Goal: Task Accomplishment & Management: Complete application form

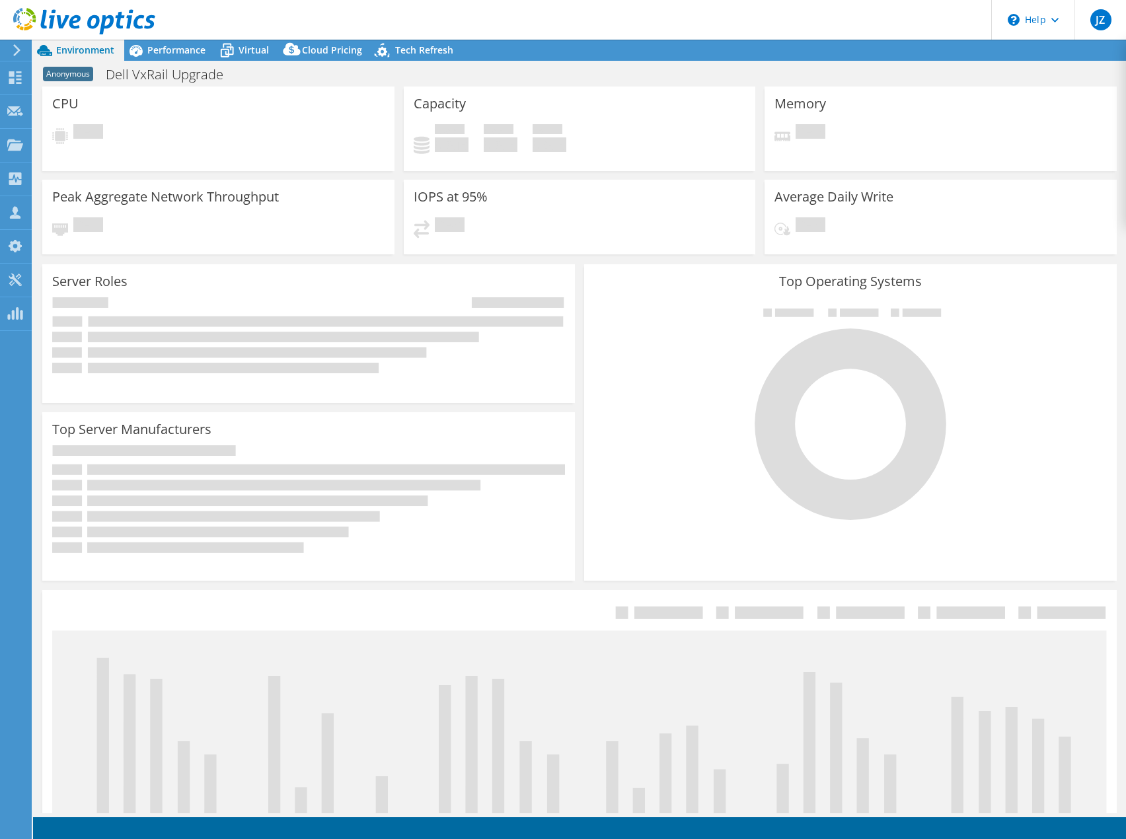
select select "USD"
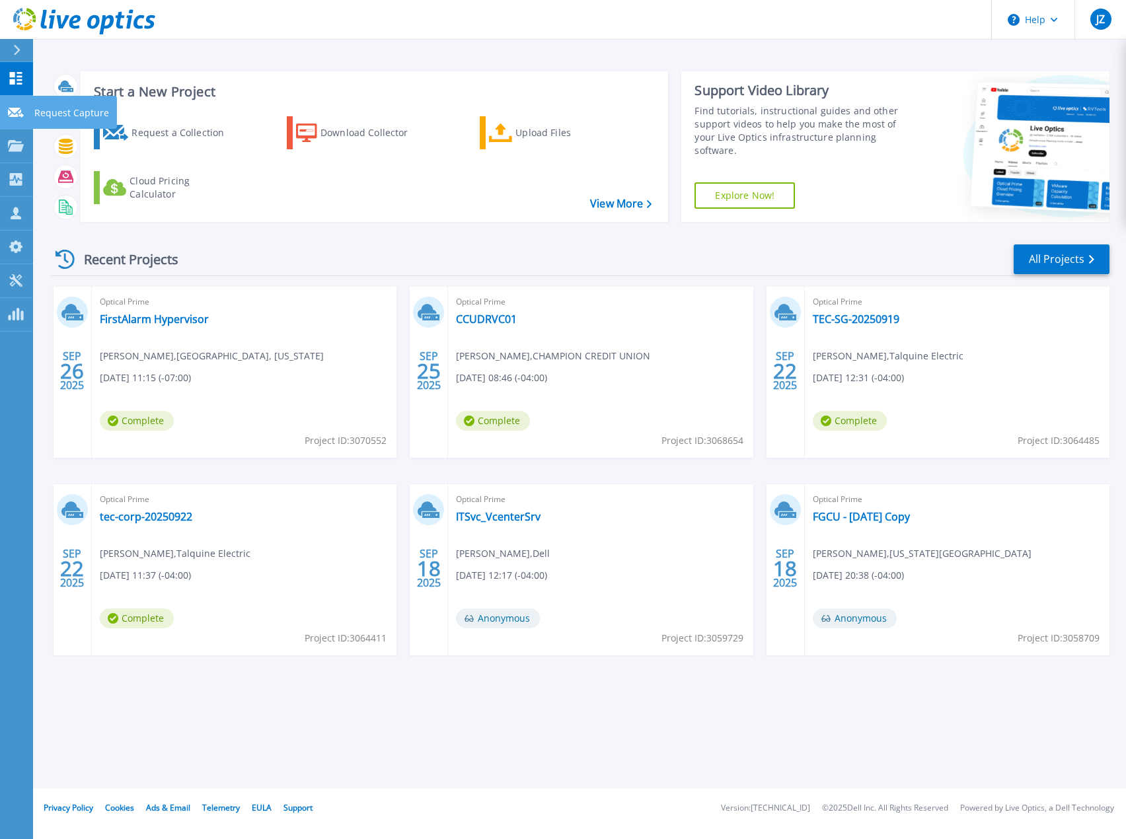
click at [16, 112] on icon at bounding box center [16, 113] width 16 height 10
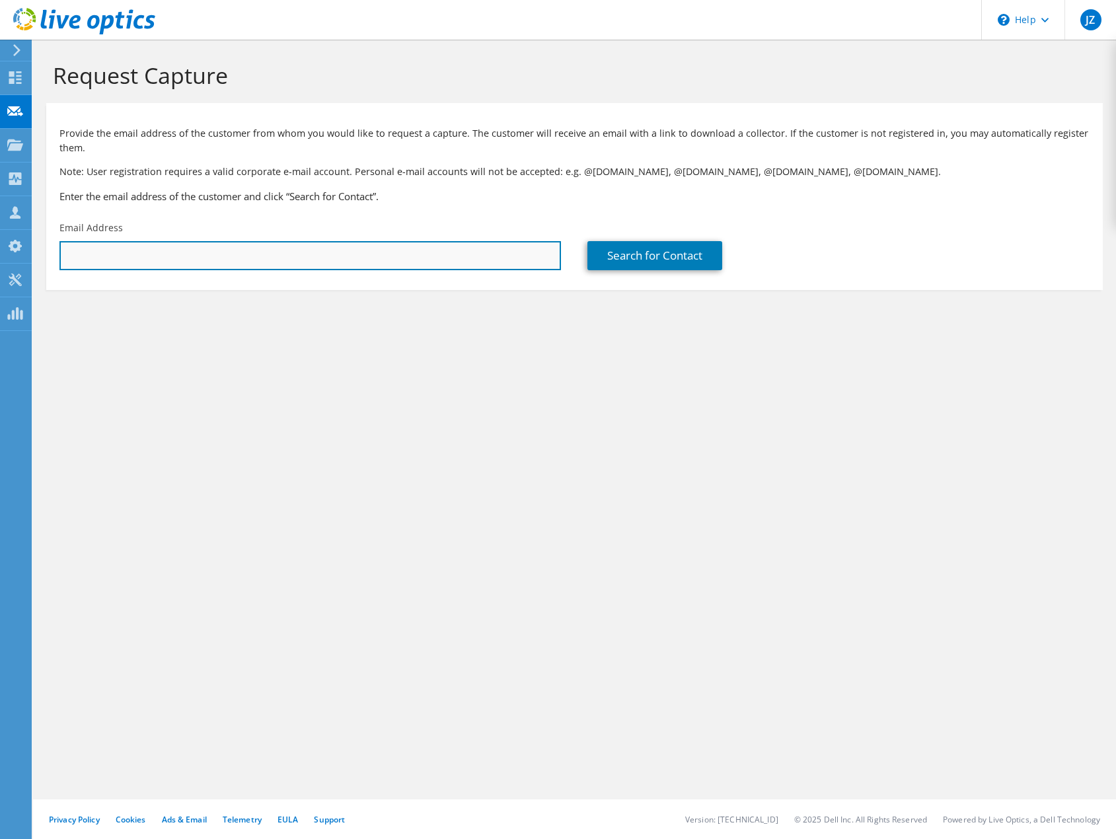
click at [416, 251] on input "text" at bounding box center [310, 255] width 502 height 29
paste input "ng@lunenfeld.ca"
type input "ng@lunenfeld.ca"
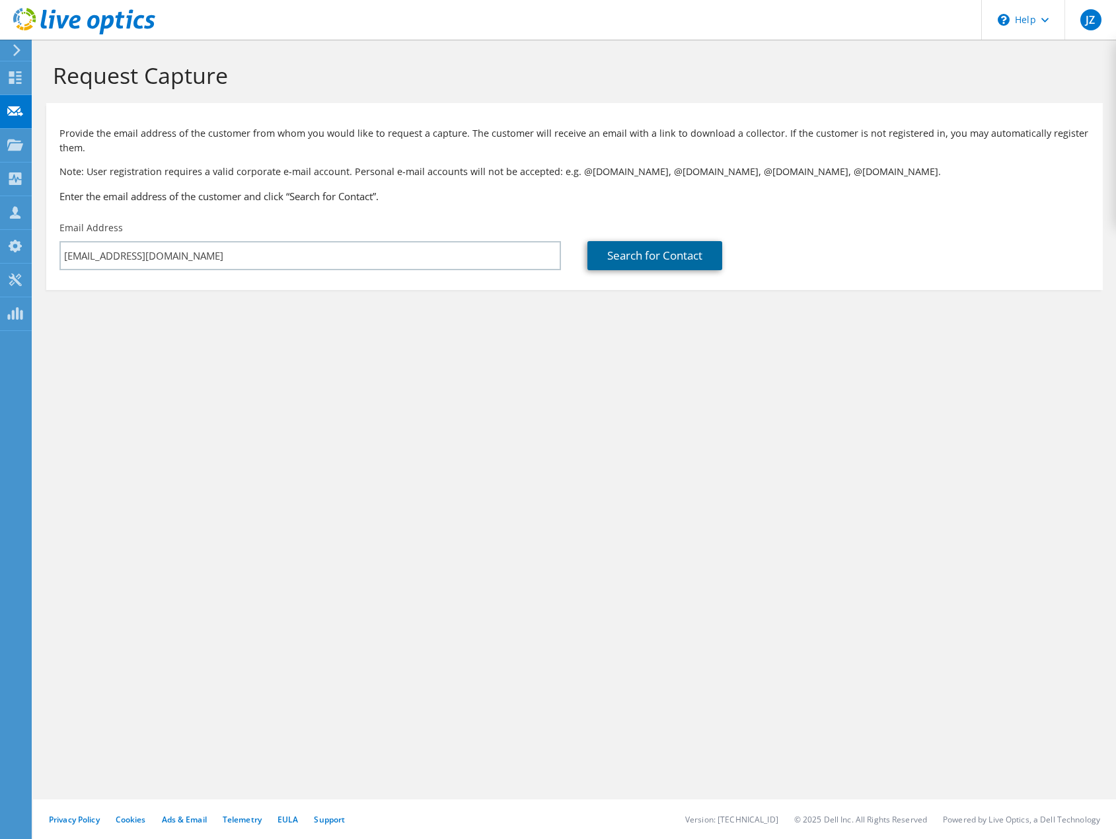
click at [619, 253] on link "Search for Contact" at bounding box center [654, 255] width 135 height 29
type input "Samuel Lunenfeld Research Institute of Mount Sinai"
type input "Lawrence"
type input "Ng"
type input "[GEOGRAPHIC_DATA]"
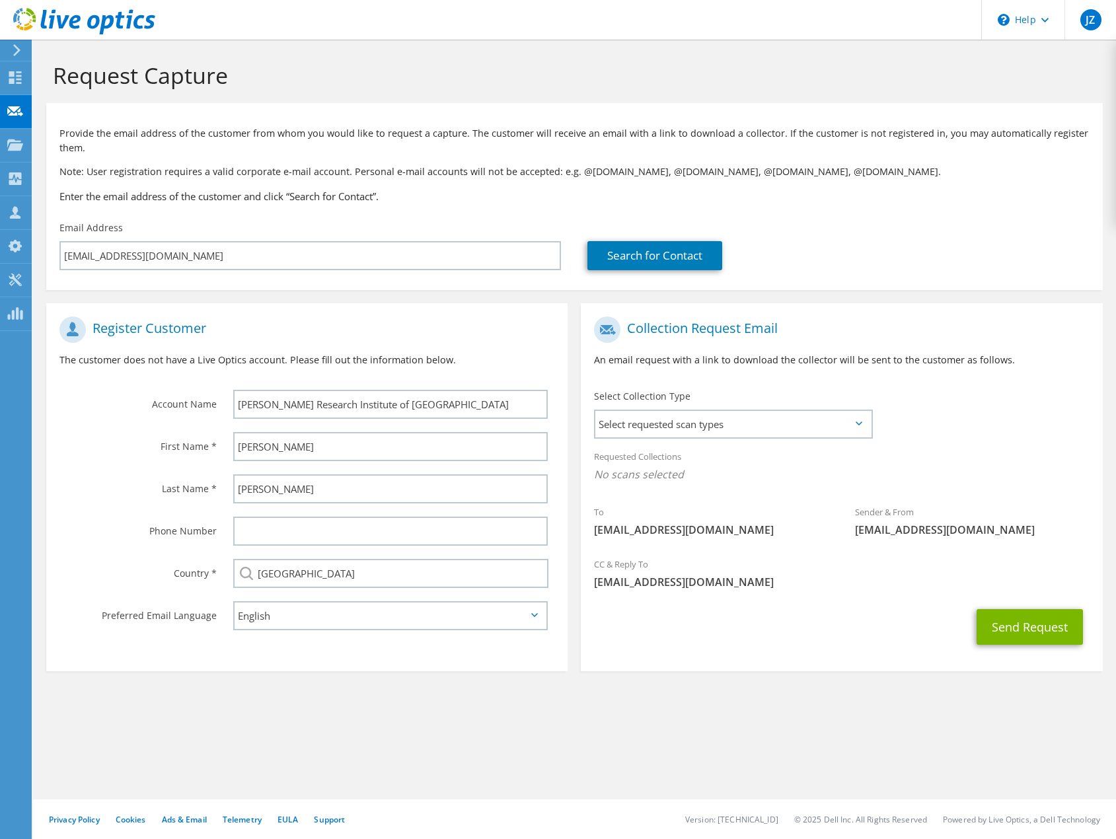
click at [888, 291] on div "Collection Request Email An email request with a link to download the collector…" at bounding box center [841, 480] width 535 height 381
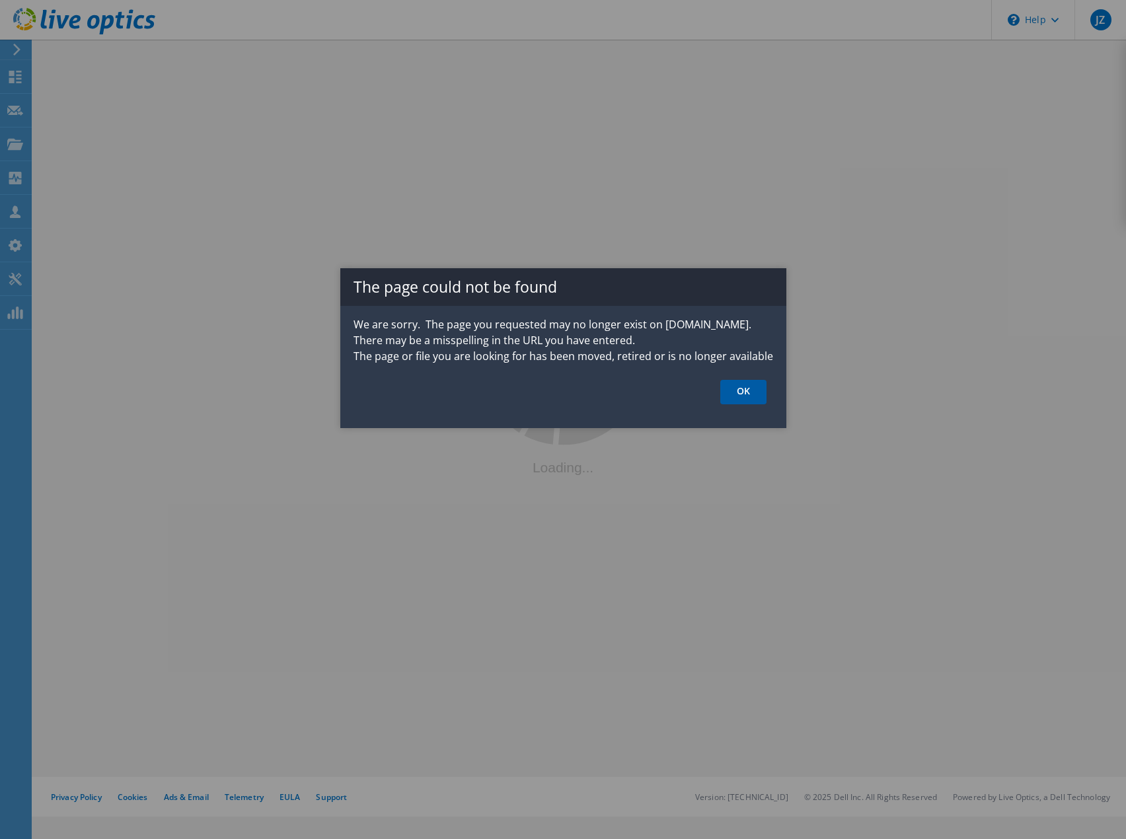
click at [741, 390] on link "OK" at bounding box center [743, 392] width 46 height 24
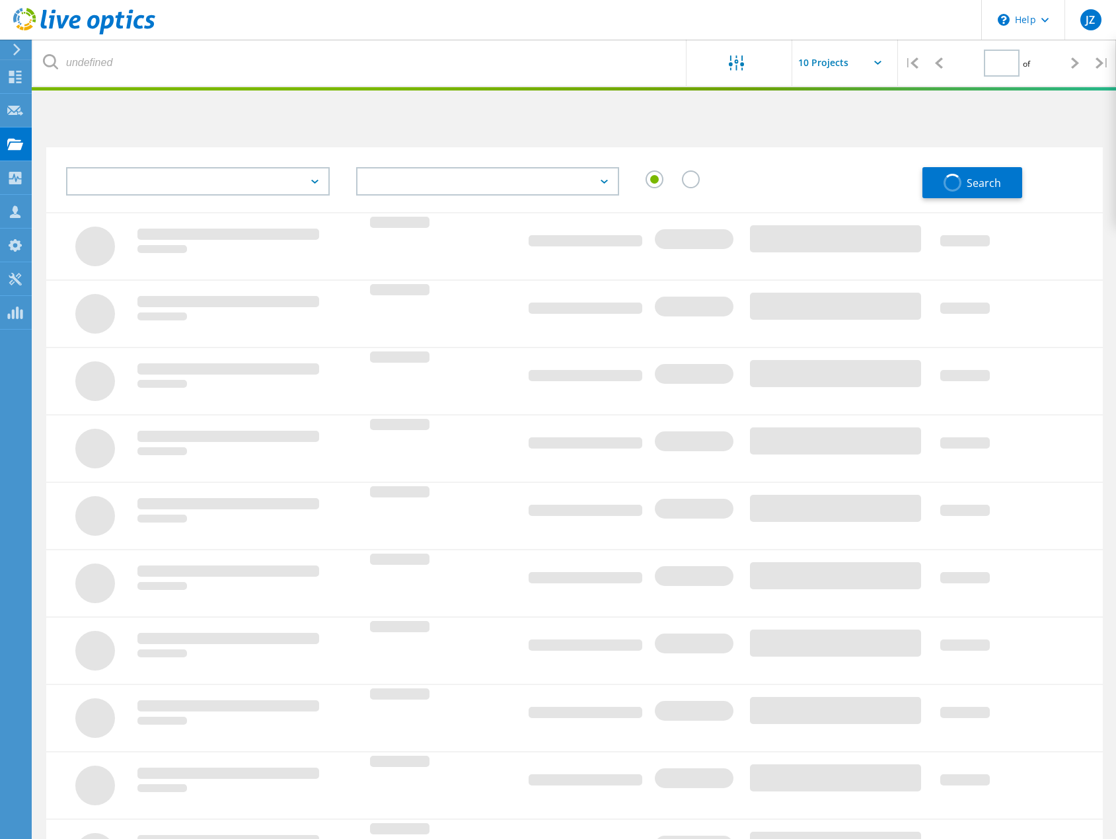
type input "1"
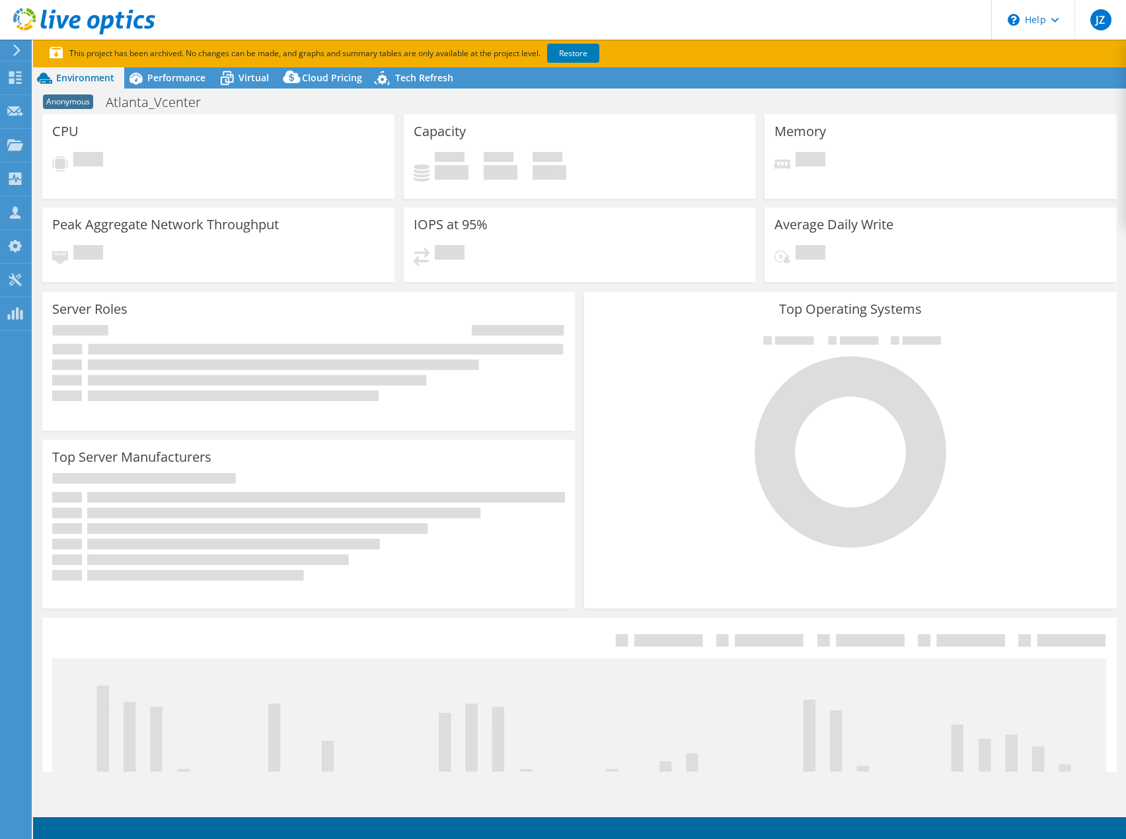
select select "USD"
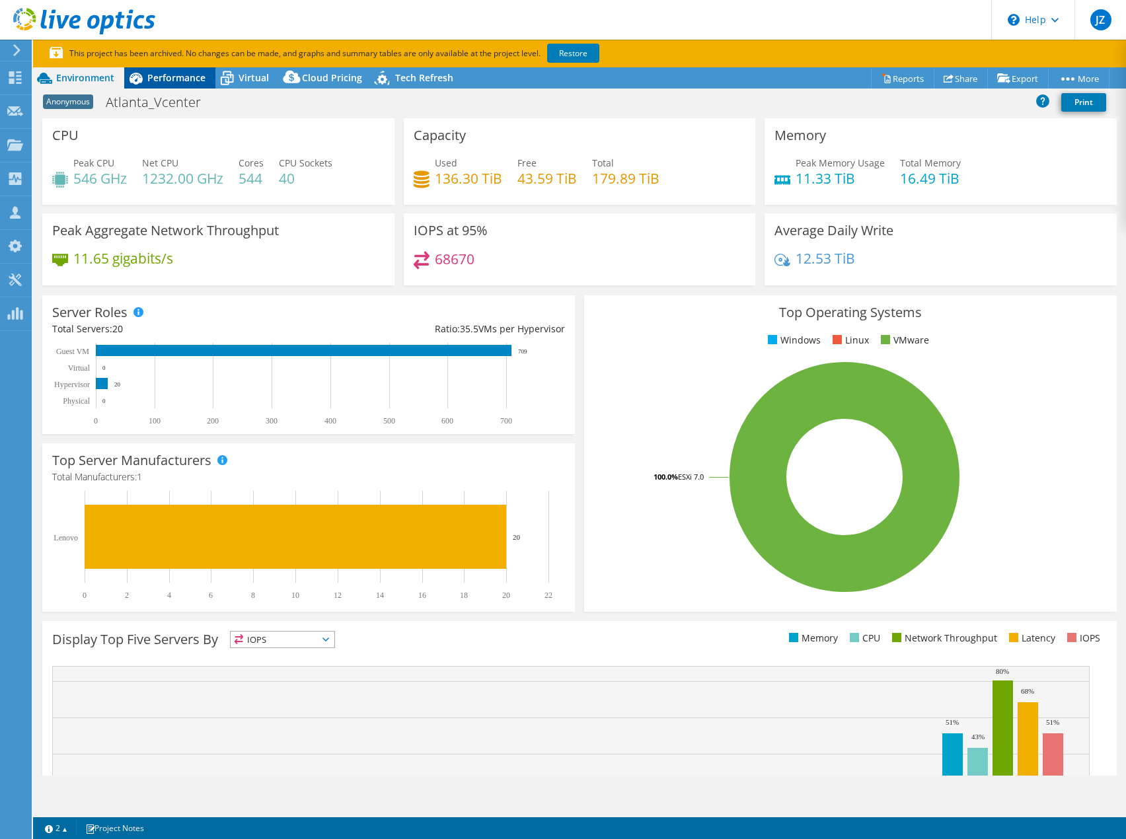
click at [145, 74] on icon at bounding box center [135, 78] width 23 height 23
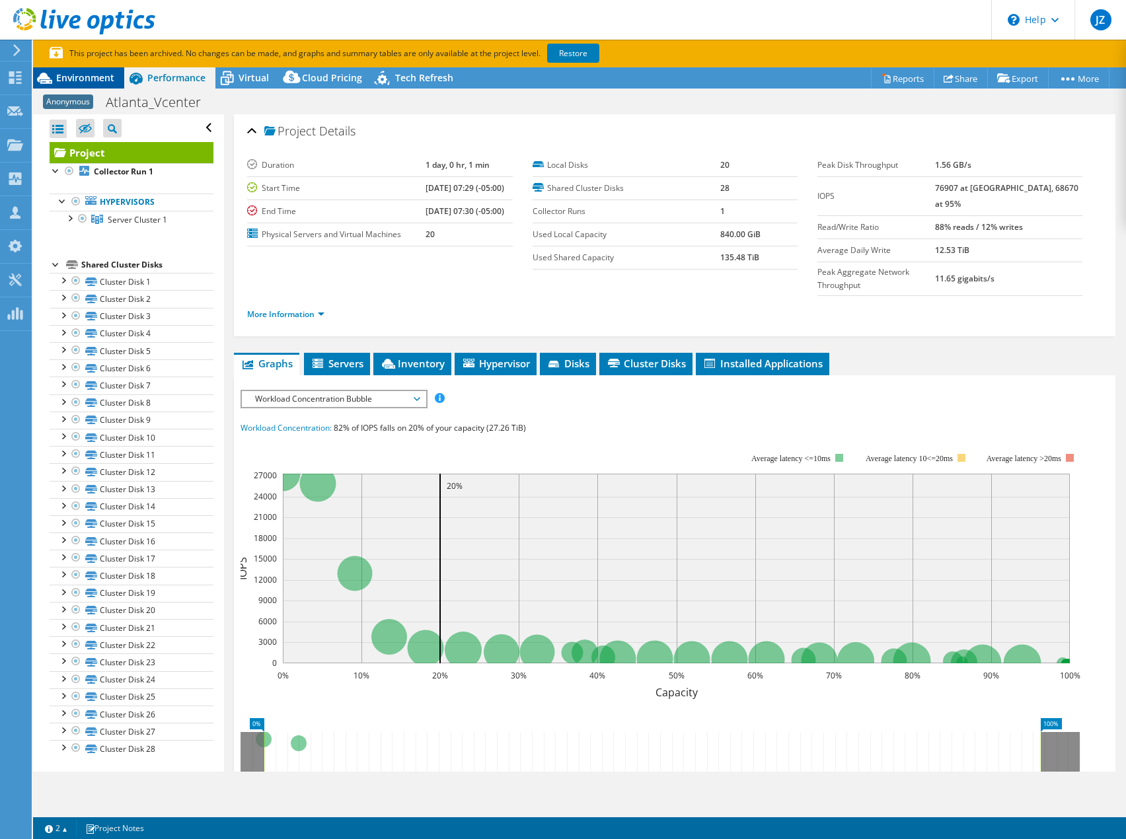
click at [100, 75] on span "Environment" at bounding box center [85, 77] width 58 height 13
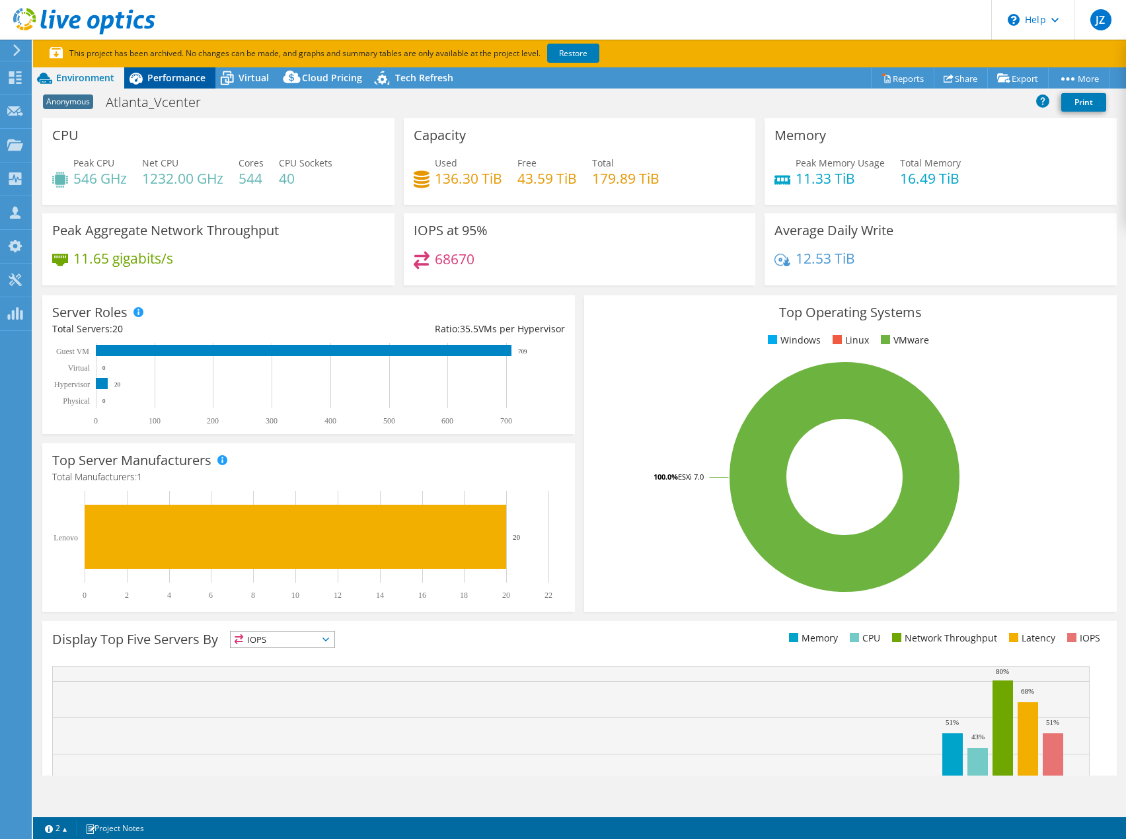
click at [186, 79] on span "Performance" at bounding box center [176, 77] width 58 height 13
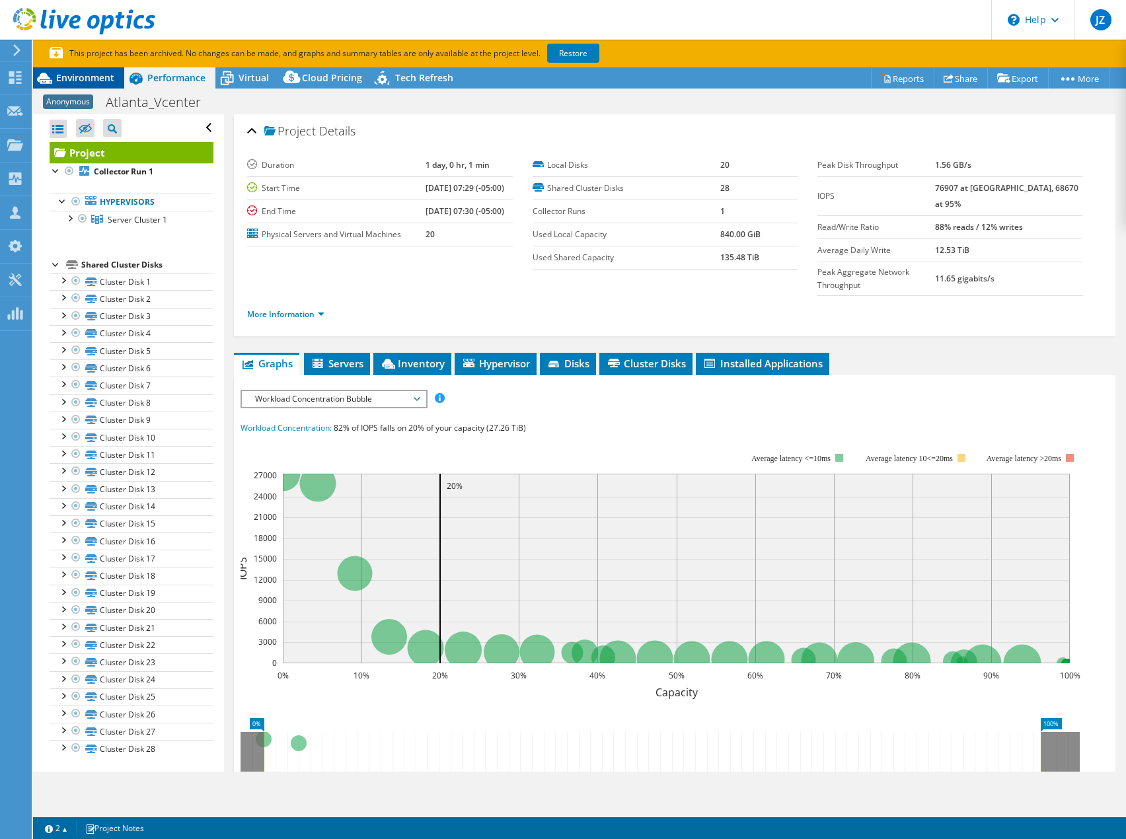
click at [90, 84] on div "Environment" at bounding box center [78, 77] width 91 height 21
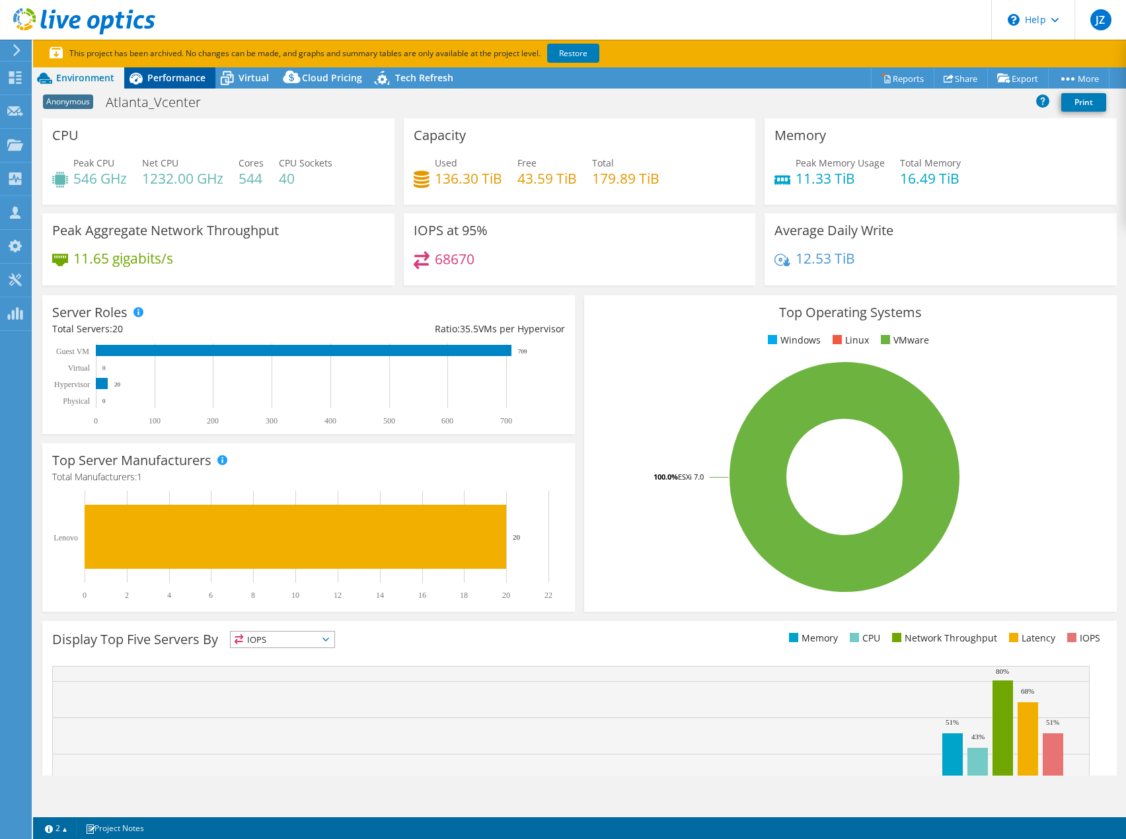
click at [180, 77] on span "Performance" at bounding box center [176, 77] width 58 height 13
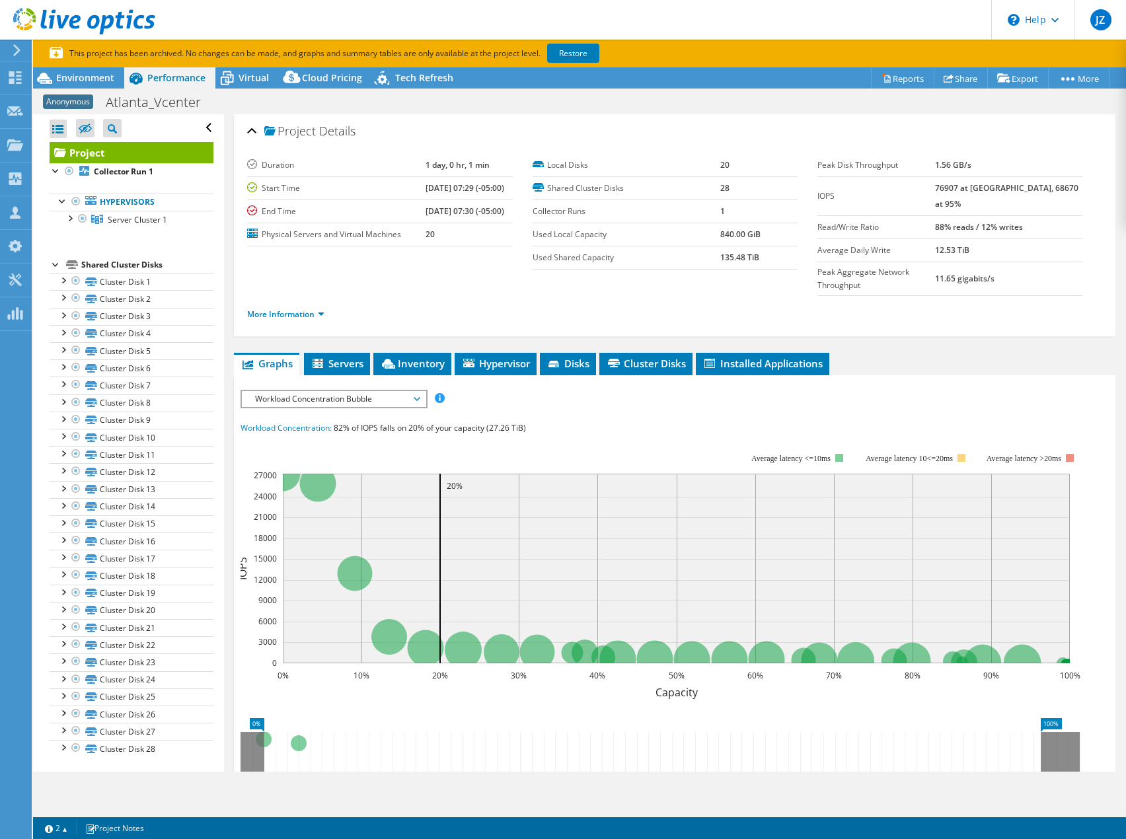
drag, startPoint x: 112, startPoint y: 77, endPoint x: 134, endPoint y: 89, distance: 25.7
click at [112, 77] on span "Environment" at bounding box center [85, 77] width 58 height 13
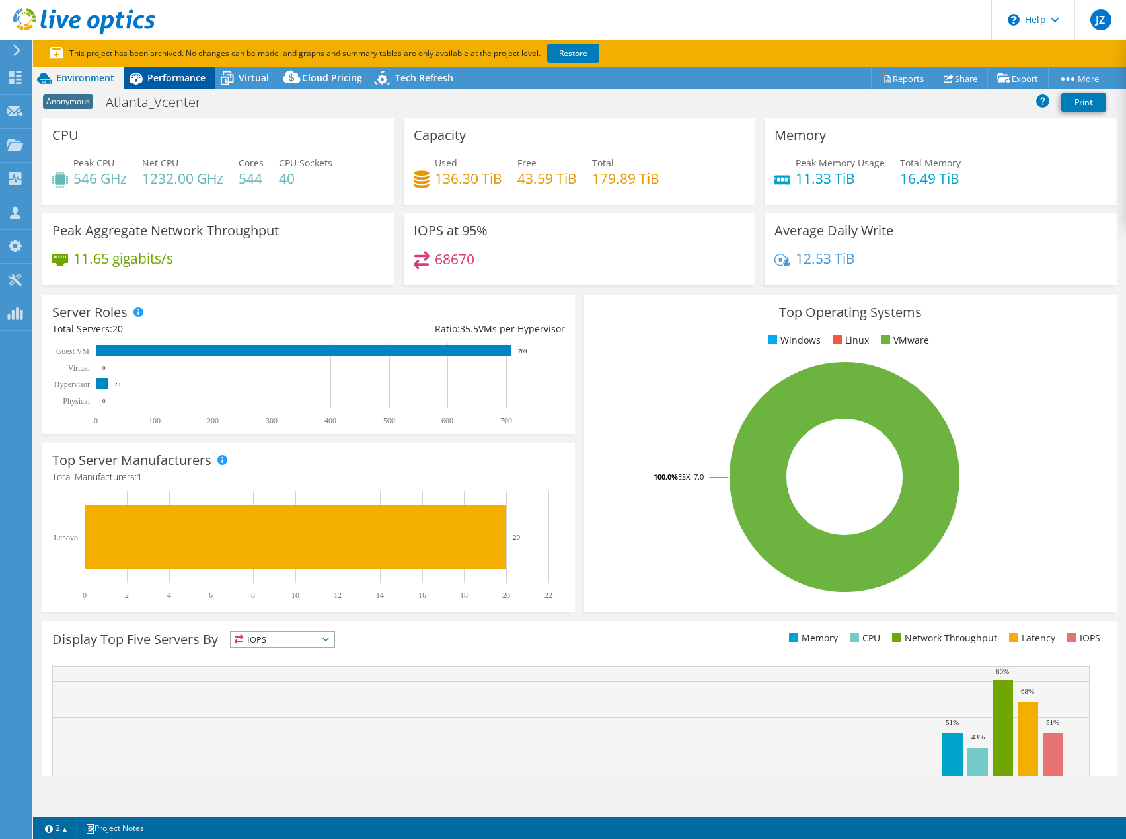
click at [167, 78] on span "Performance" at bounding box center [176, 77] width 58 height 13
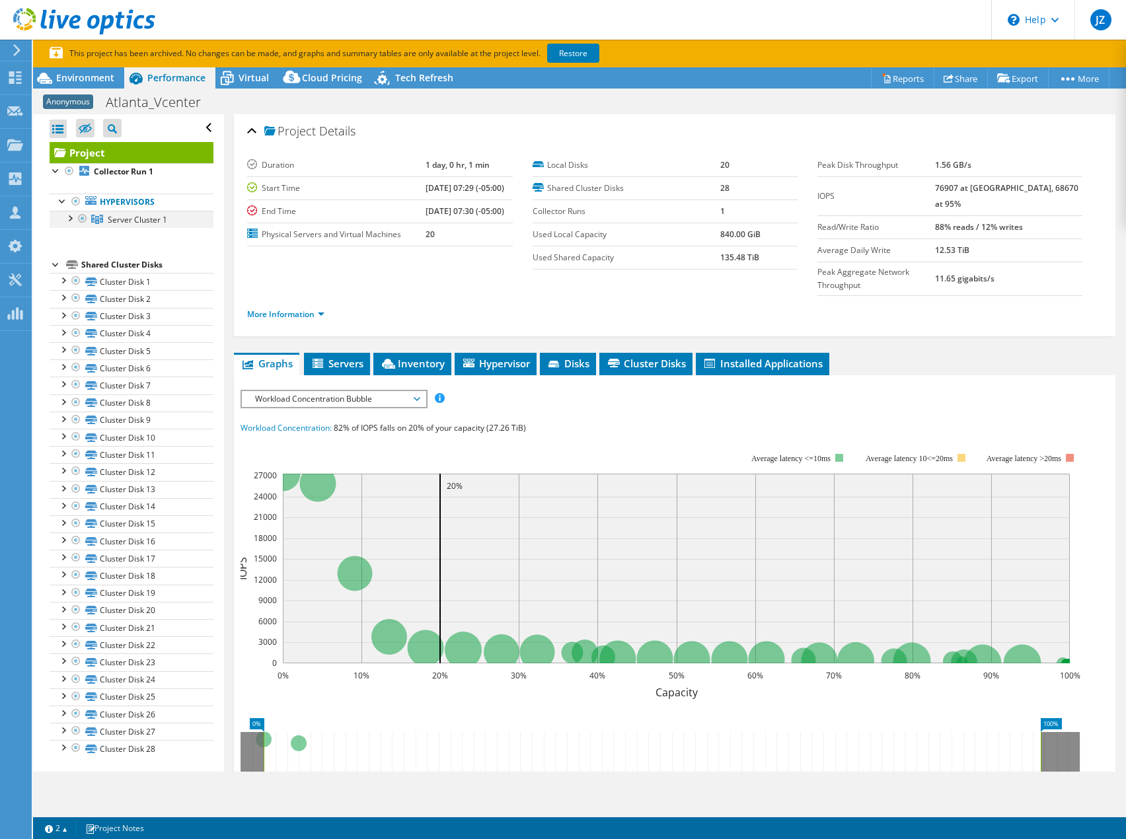
click at [70, 216] on div at bounding box center [69, 217] width 13 height 13
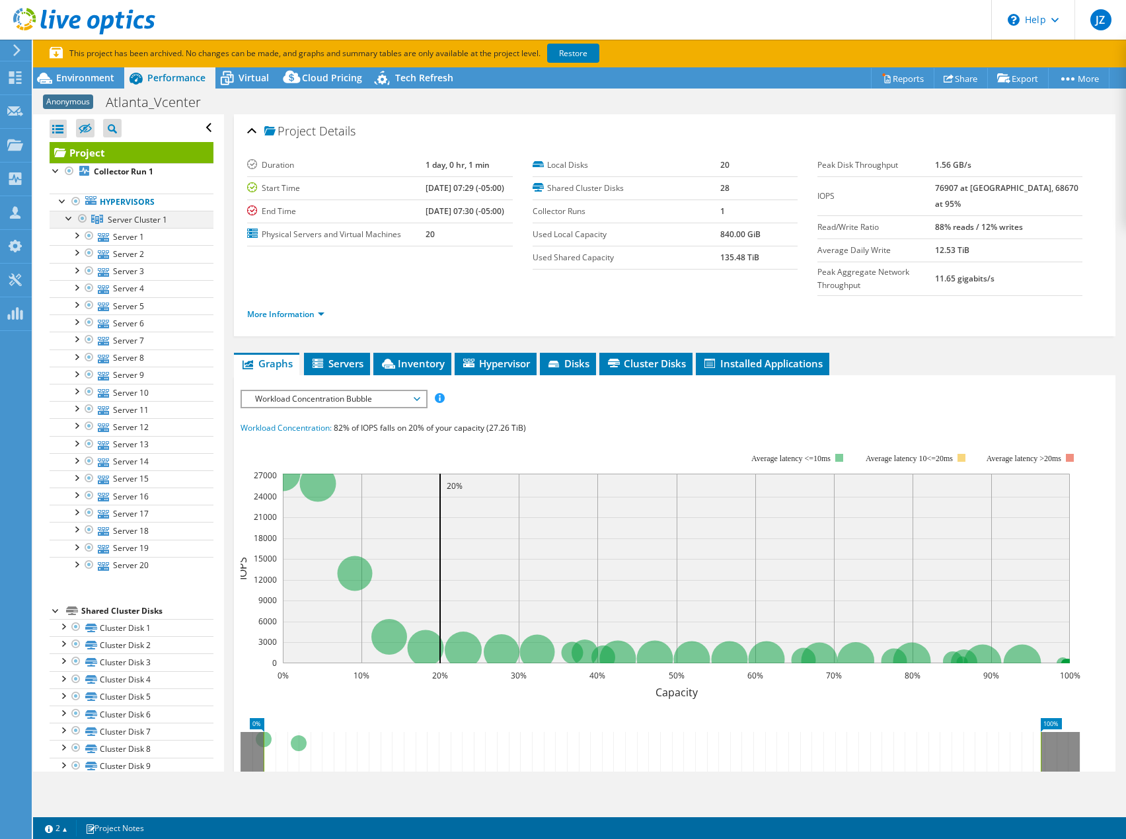
click at [70, 216] on div at bounding box center [69, 217] width 13 height 13
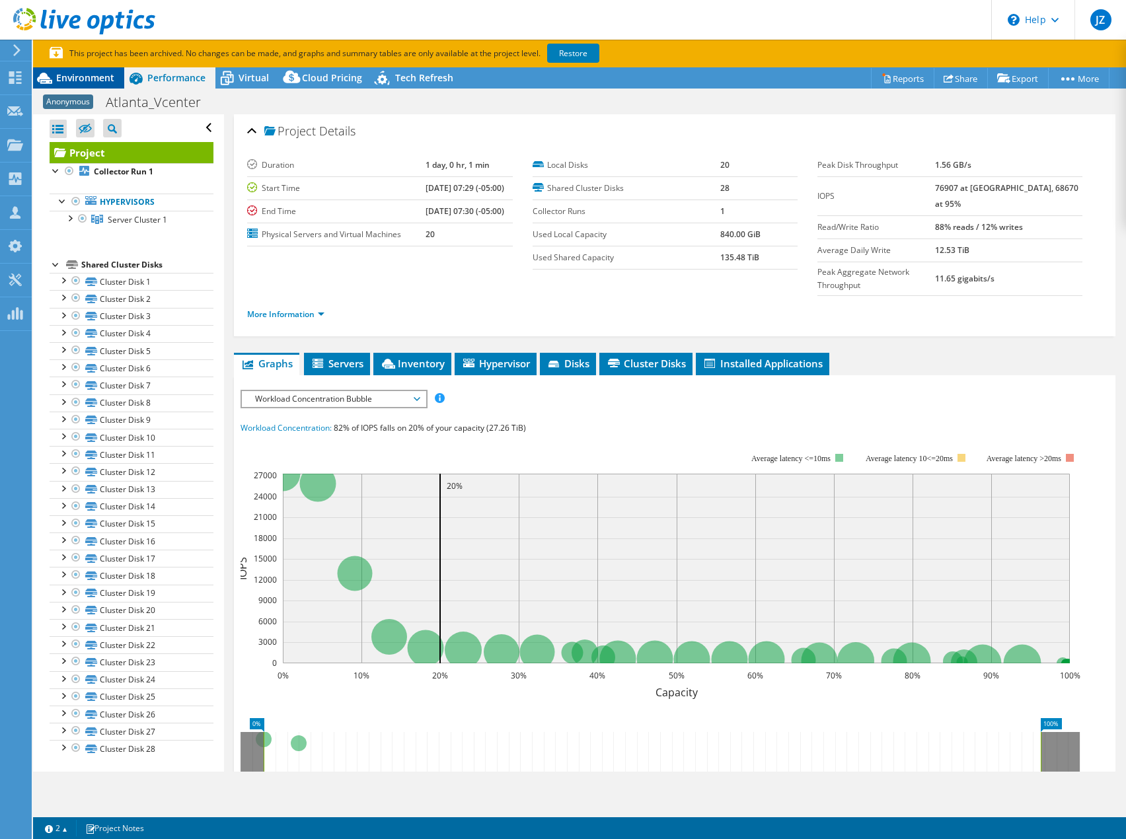
click at [78, 75] on span "Environment" at bounding box center [85, 77] width 58 height 13
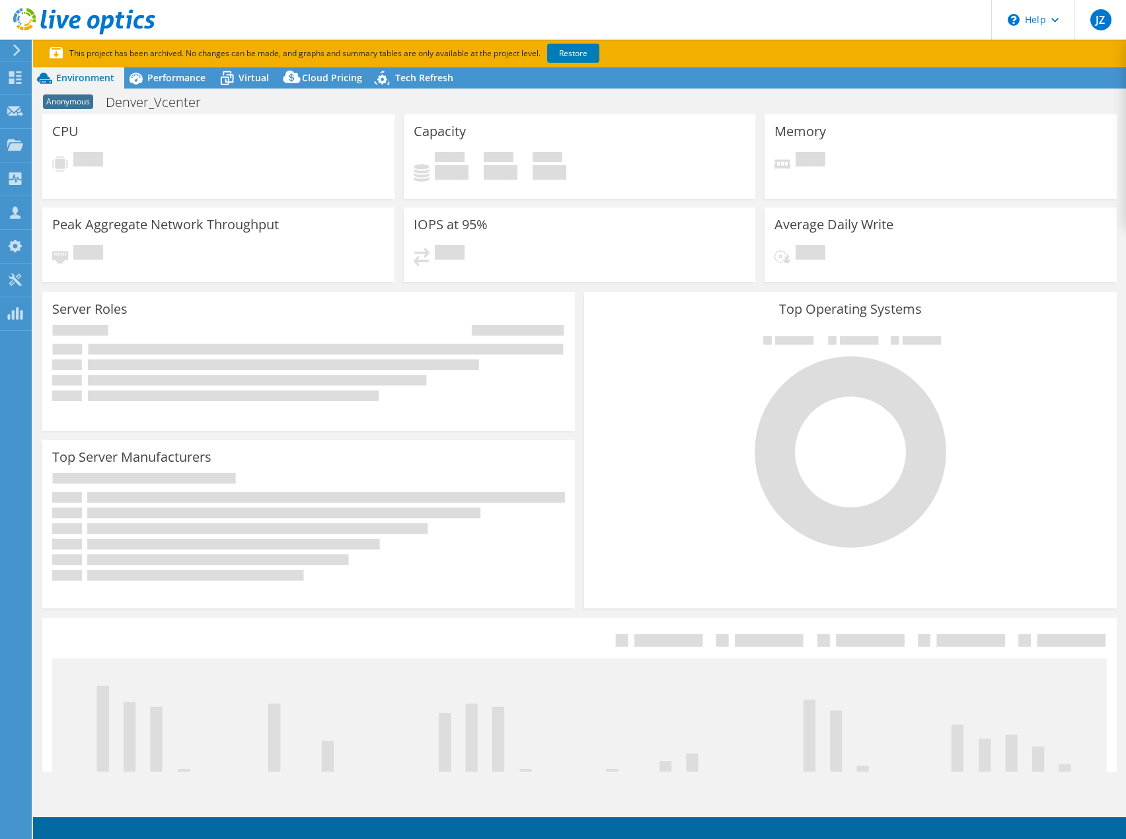
select select "USD"
